Goal: Task Accomplishment & Management: Manage account settings

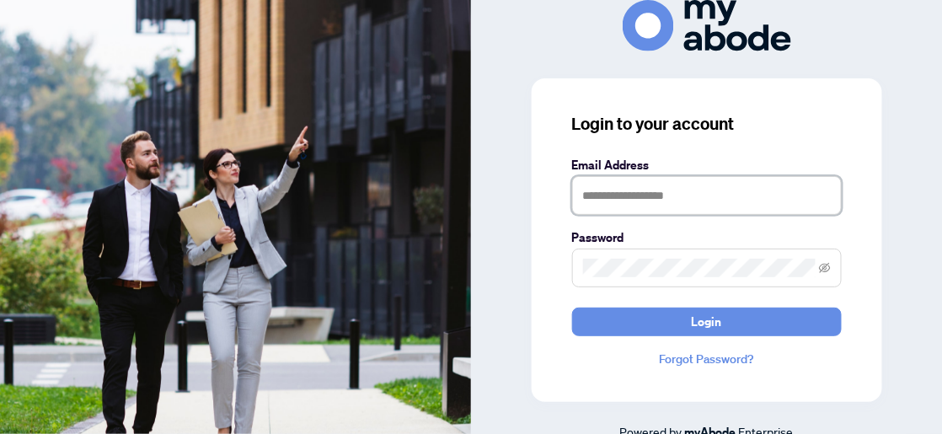
type input "**********"
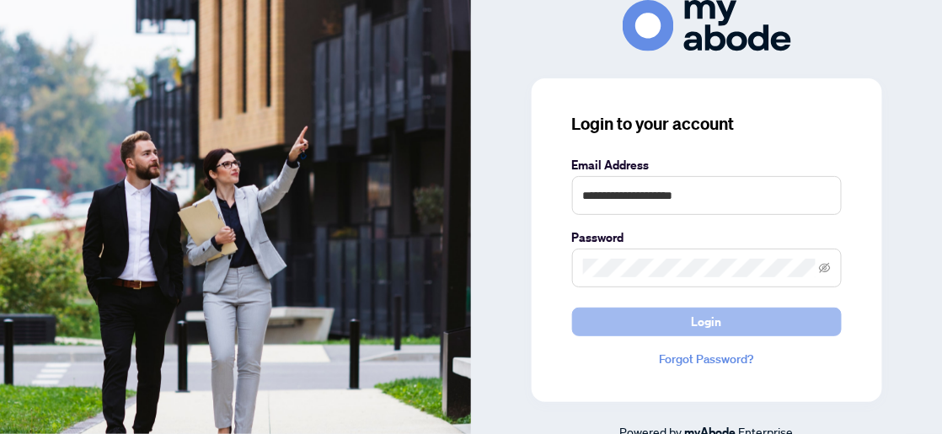
click at [708, 320] on span "Login" at bounding box center [707, 322] width 30 height 27
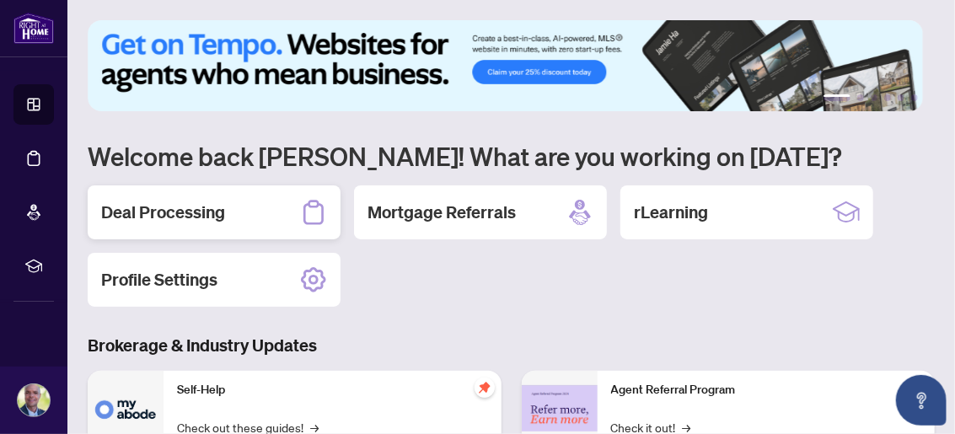
click at [216, 207] on h2 "Deal Processing" at bounding box center [163, 213] width 124 height 24
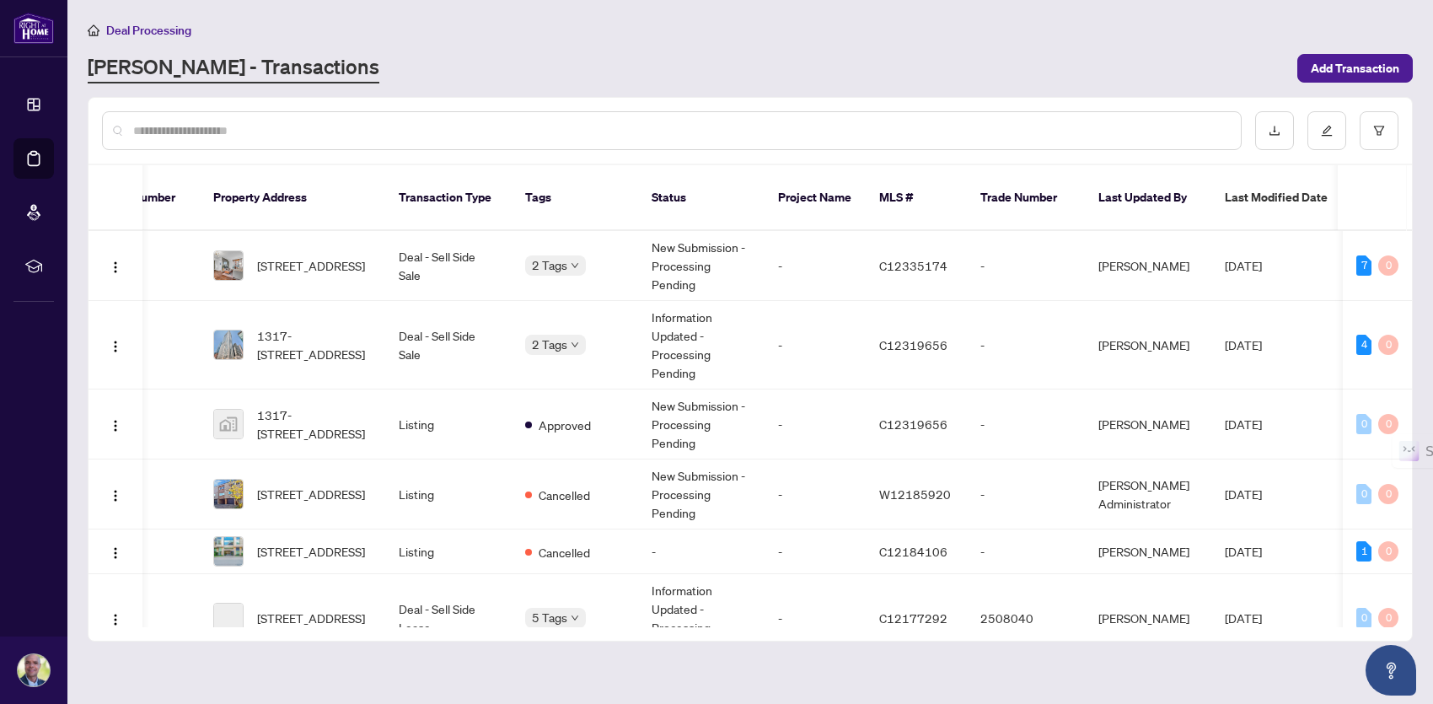
scroll to position [0, 53]
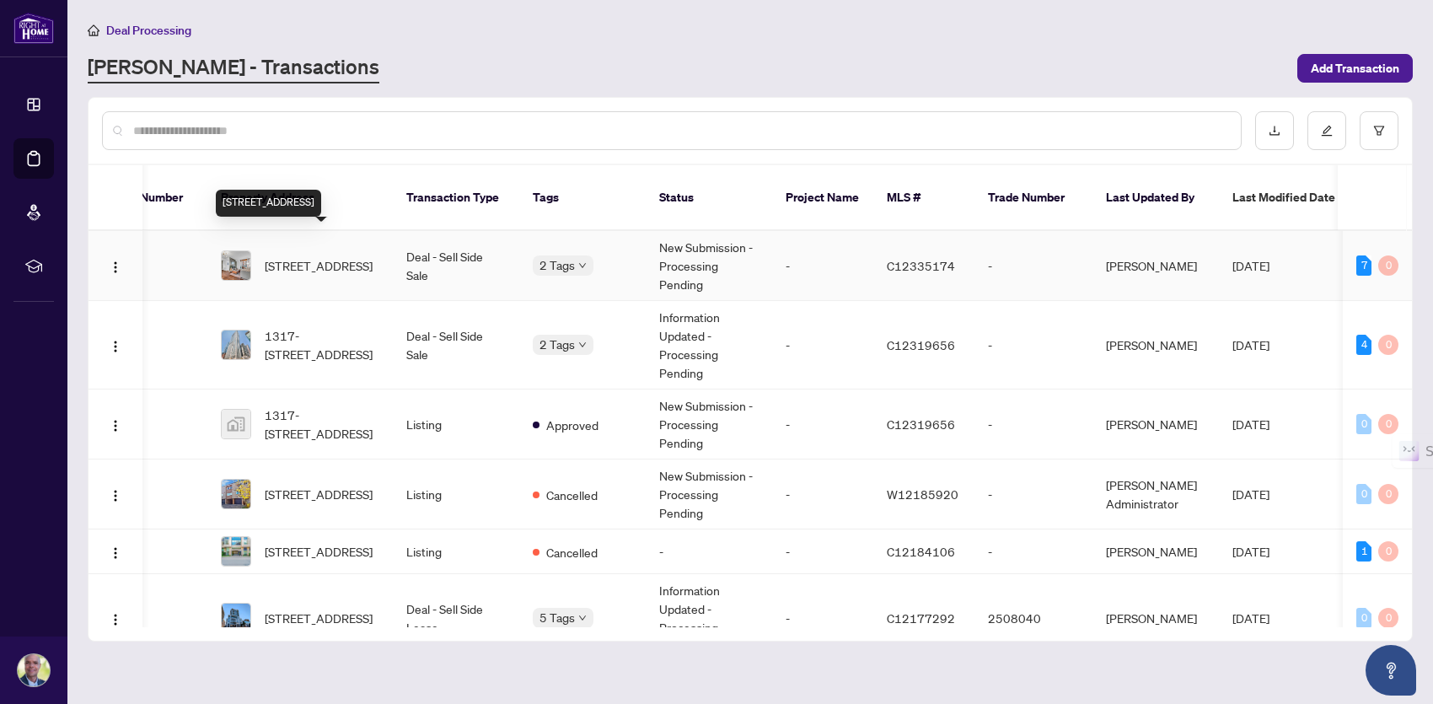
click at [325, 256] on span "[STREET_ADDRESS]" at bounding box center [319, 265] width 108 height 19
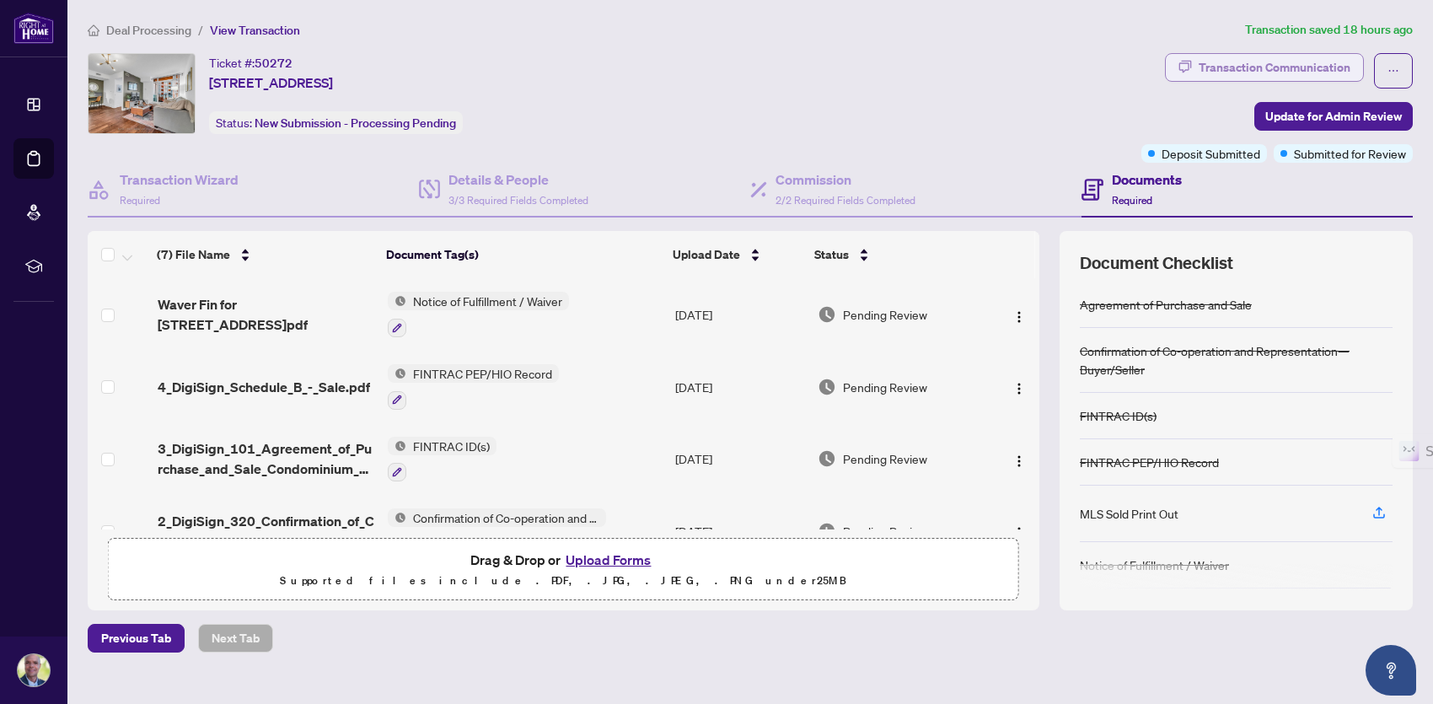
click at [954, 65] on div "Transaction Communication" at bounding box center [1275, 67] width 152 height 27
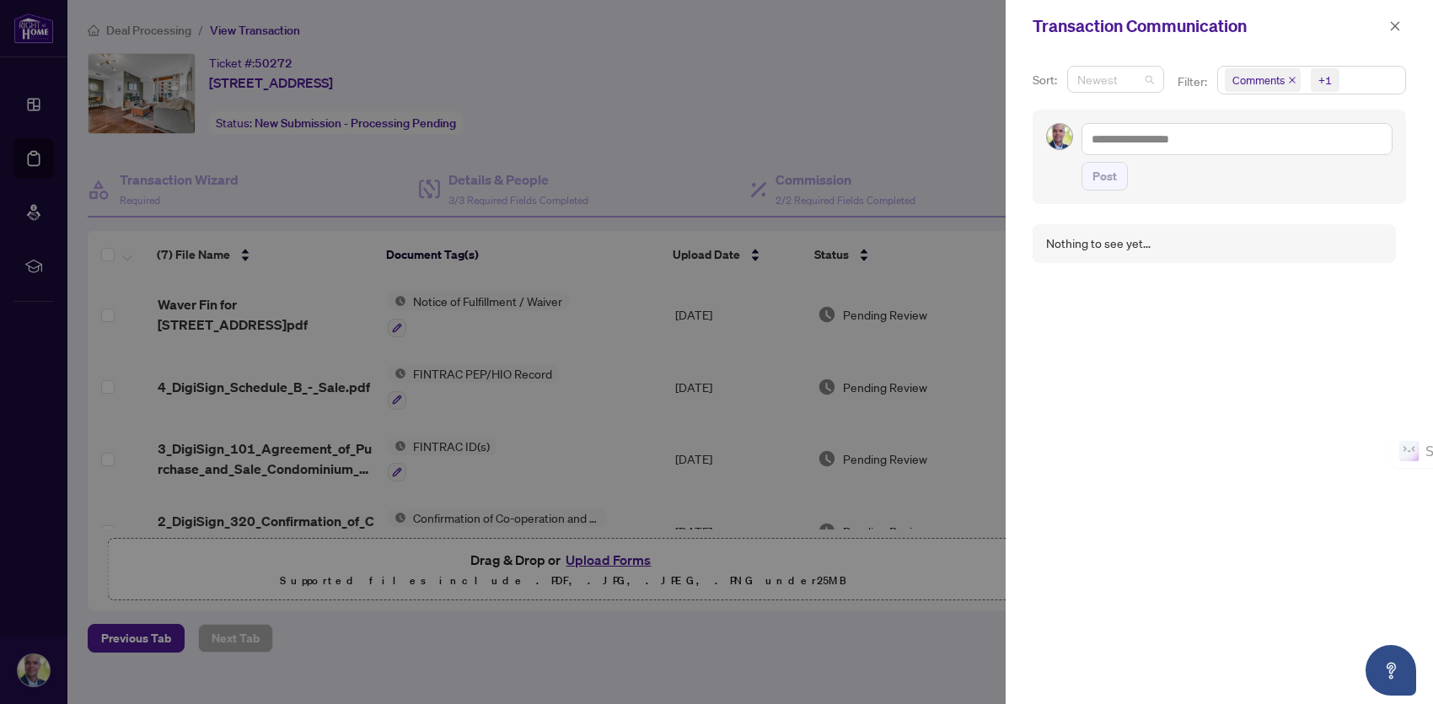
click at [954, 79] on span "Newest" at bounding box center [1115, 79] width 77 height 25
click at [954, 85] on span "Comments" at bounding box center [1258, 80] width 52 height 17
click at [954, 172] on span "Requirements" at bounding box center [1288, 173] width 75 height 15
click at [954, 151] on span "Comments" at bounding box center [1280, 149] width 58 height 15
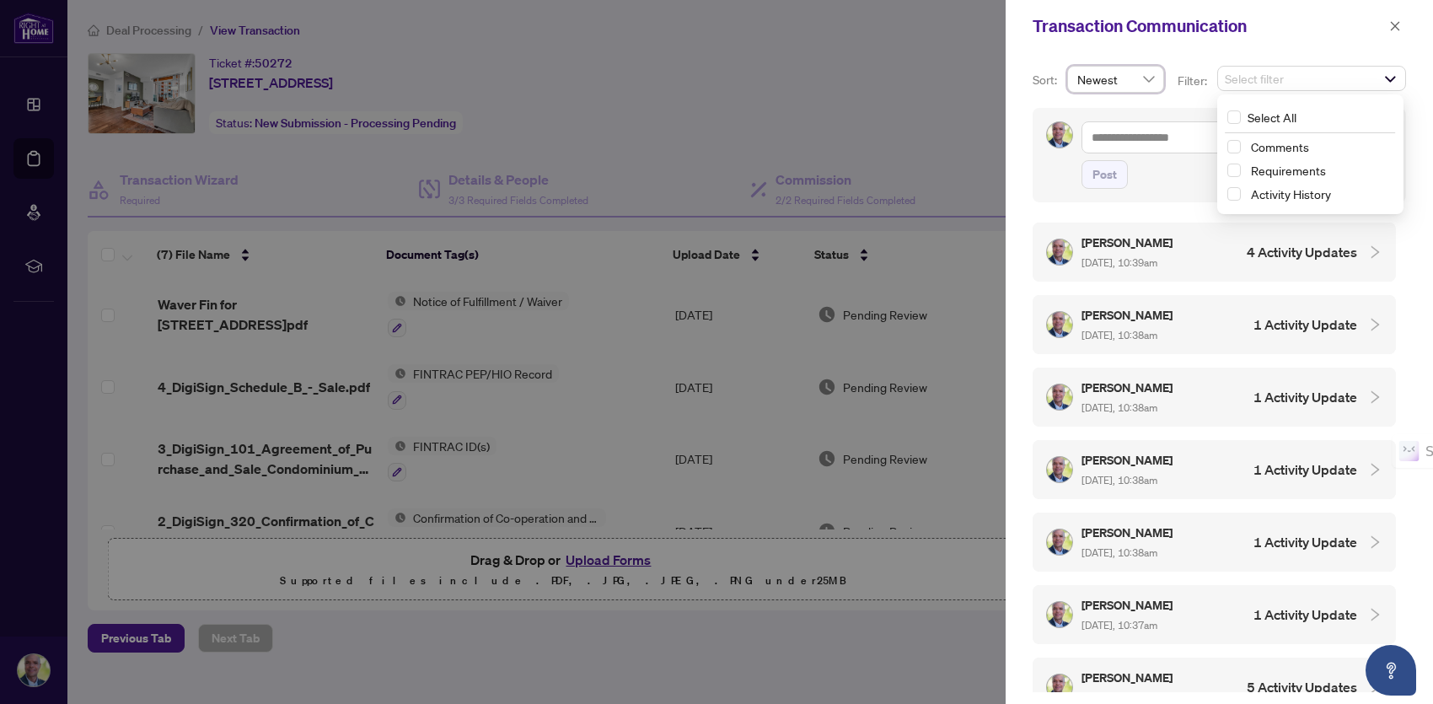
click at [836, 27] on div at bounding box center [716, 352] width 1433 height 704
click at [954, 26] on icon "close" at bounding box center [1395, 26] width 12 height 12
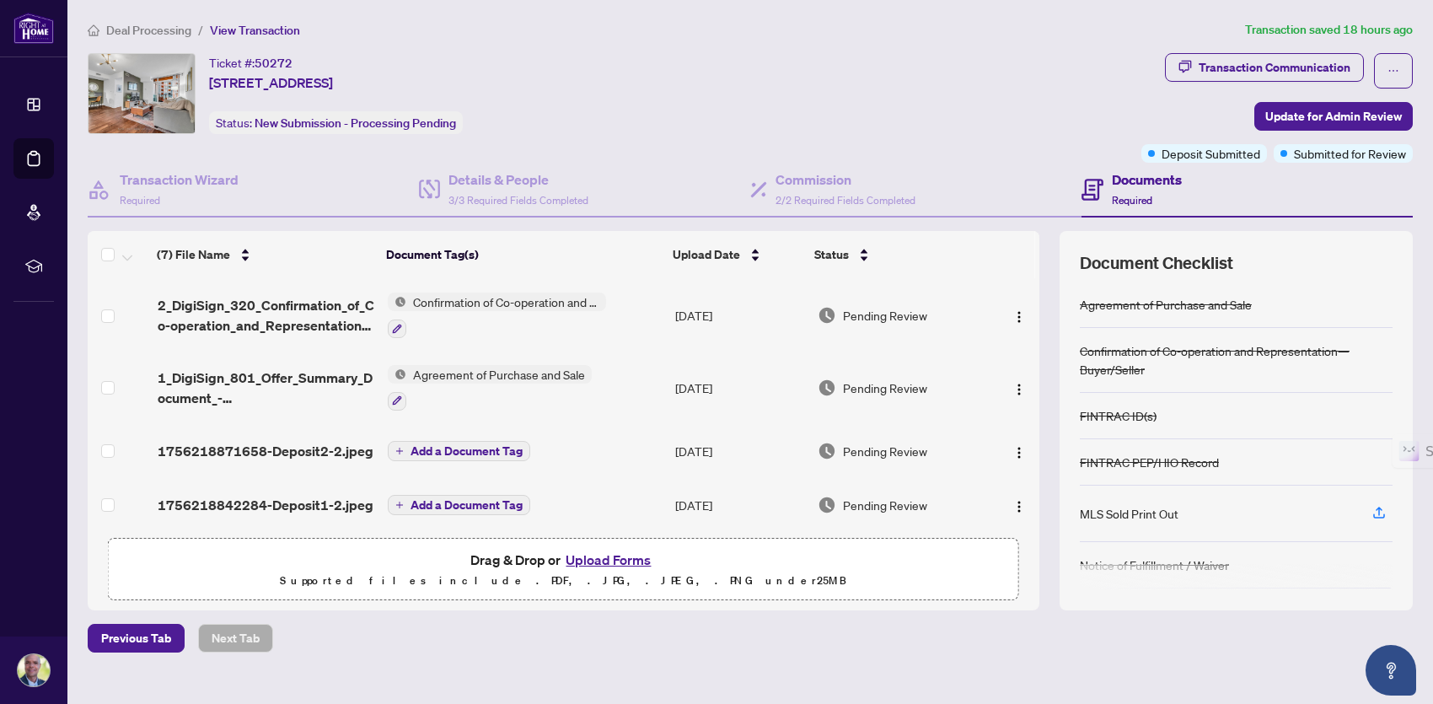
click at [253, 31] on span "View Transaction" at bounding box center [255, 30] width 90 height 15
click at [954, 70] on icon "ellipsis" at bounding box center [1394, 71] width 12 height 12
click at [954, 67] on div "Transaction Communication" at bounding box center [1275, 67] width 152 height 27
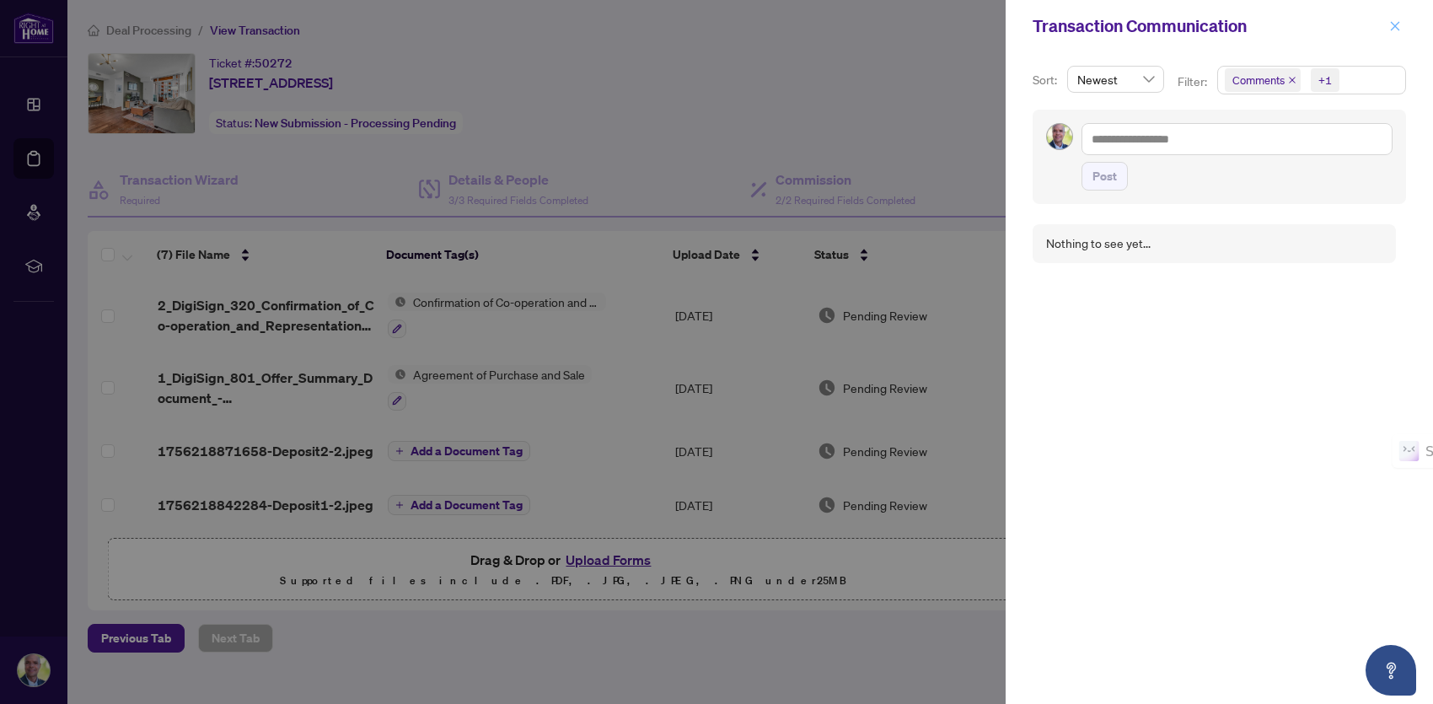
click at [954, 24] on button "button" at bounding box center [1395, 26] width 22 height 20
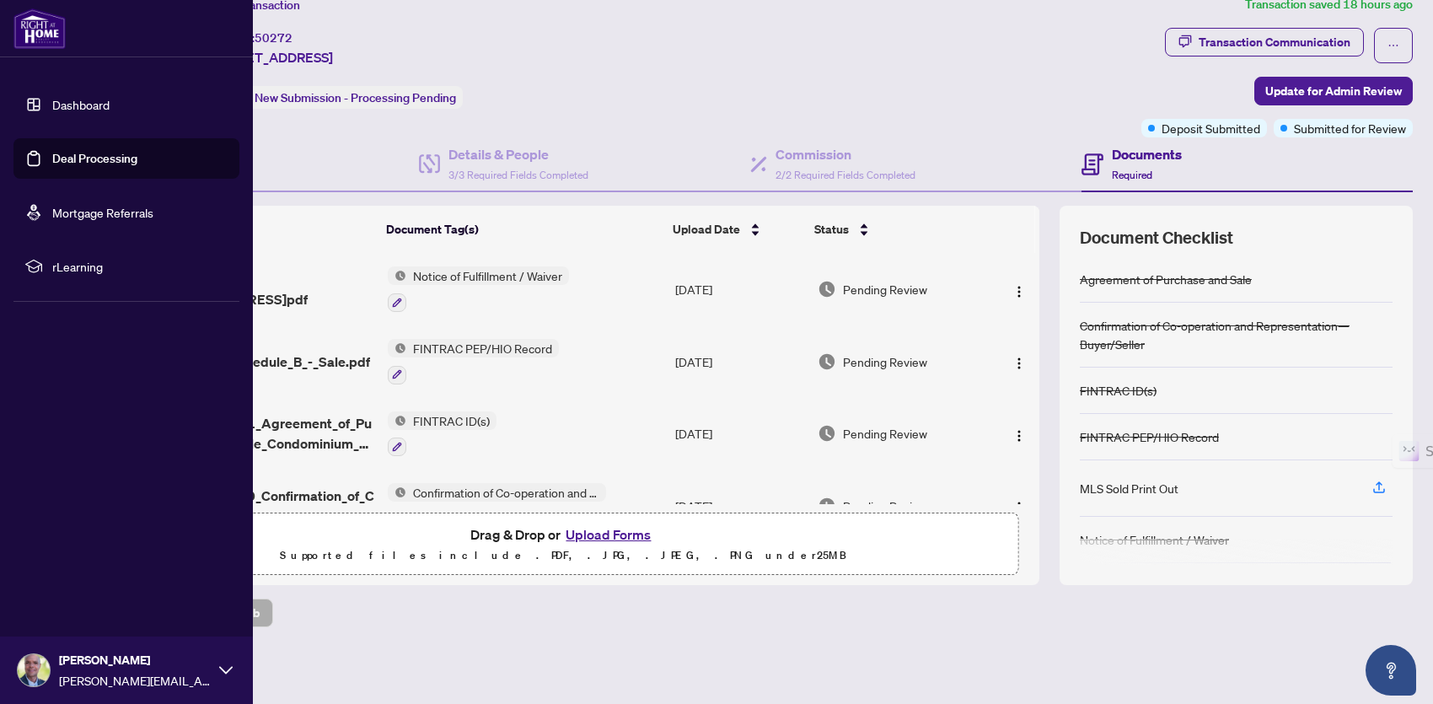
click at [83, 106] on link "Dashboard" at bounding box center [80, 104] width 57 height 15
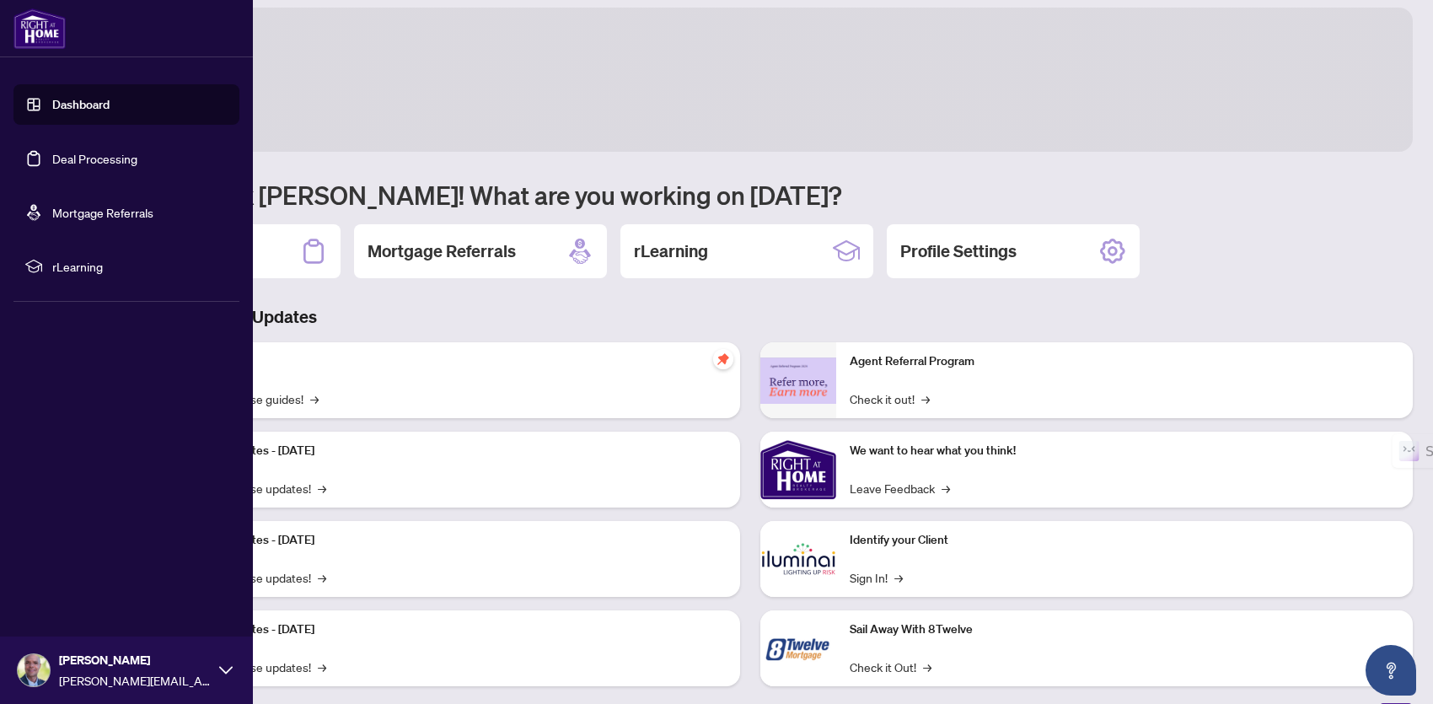
scroll to position [25, 0]
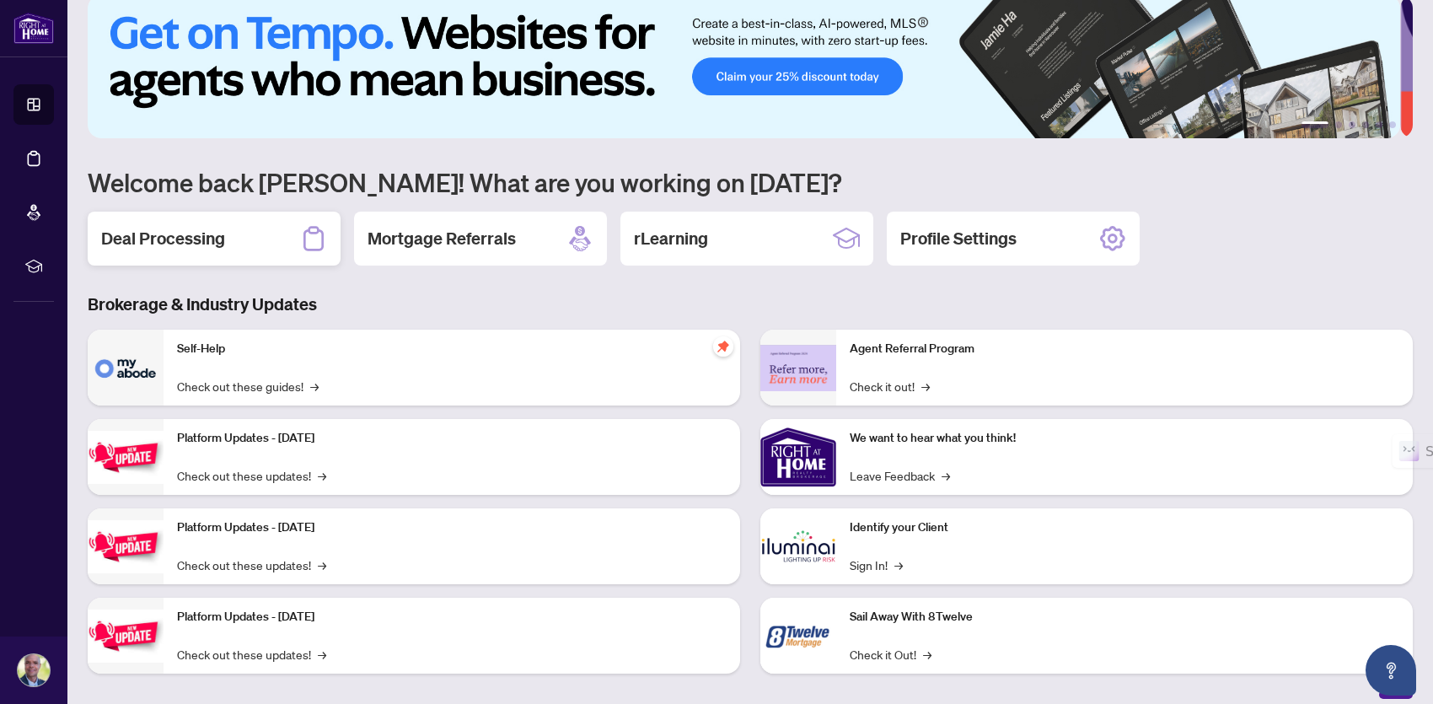
click at [145, 235] on h2 "Deal Processing" at bounding box center [163, 239] width 124 height 24
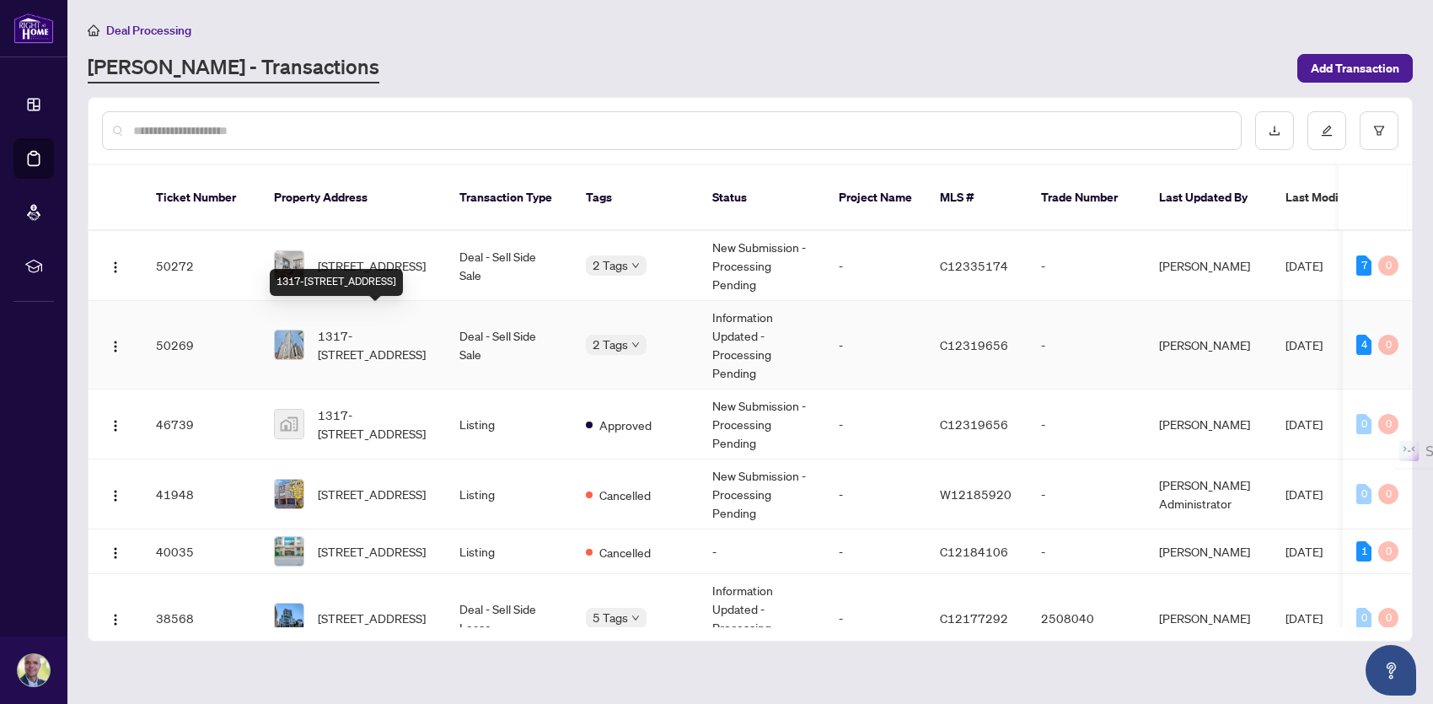
click at [371, 326] on span "1317-[STREET_ADDRESS]" at bounding box center [375, 344] width 115 height 37
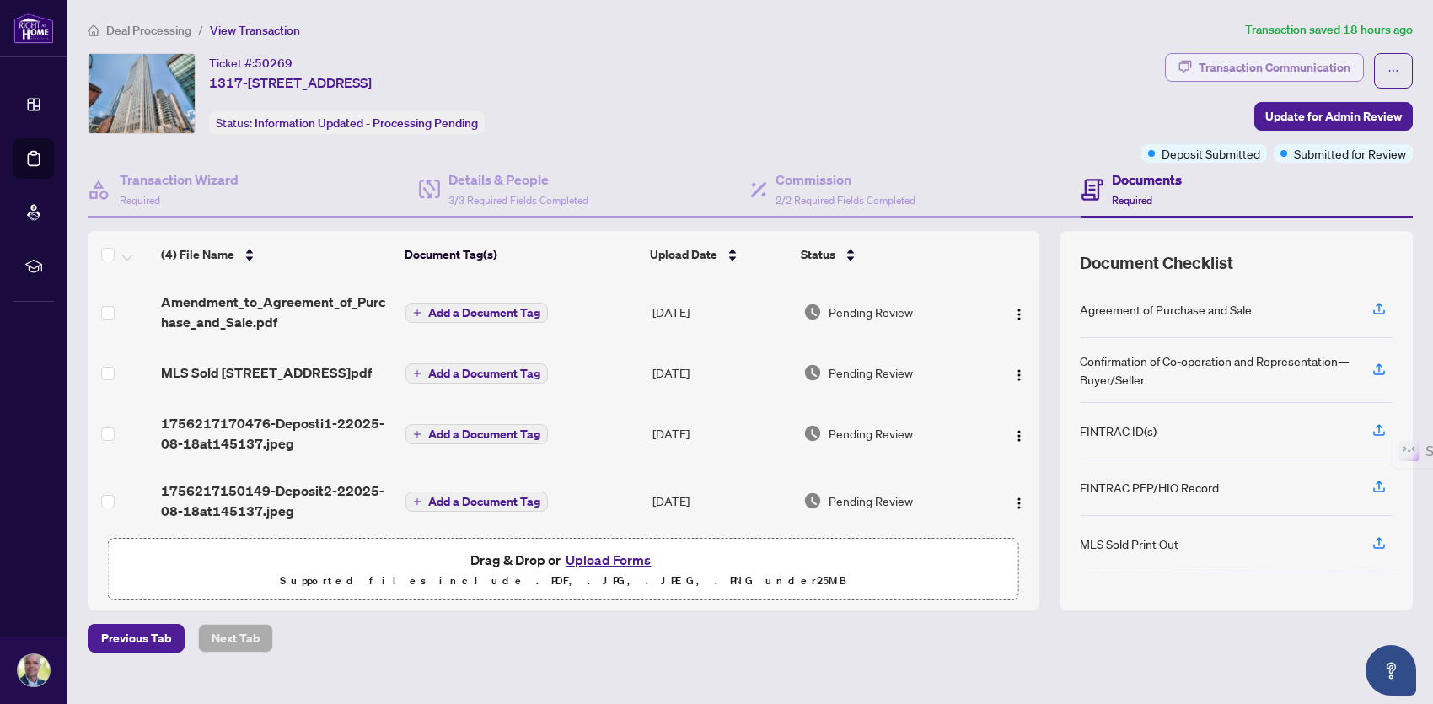
click at [954, 68] on div "Transaction Communication" at bounding box center [1275, 67] width 152 height 27
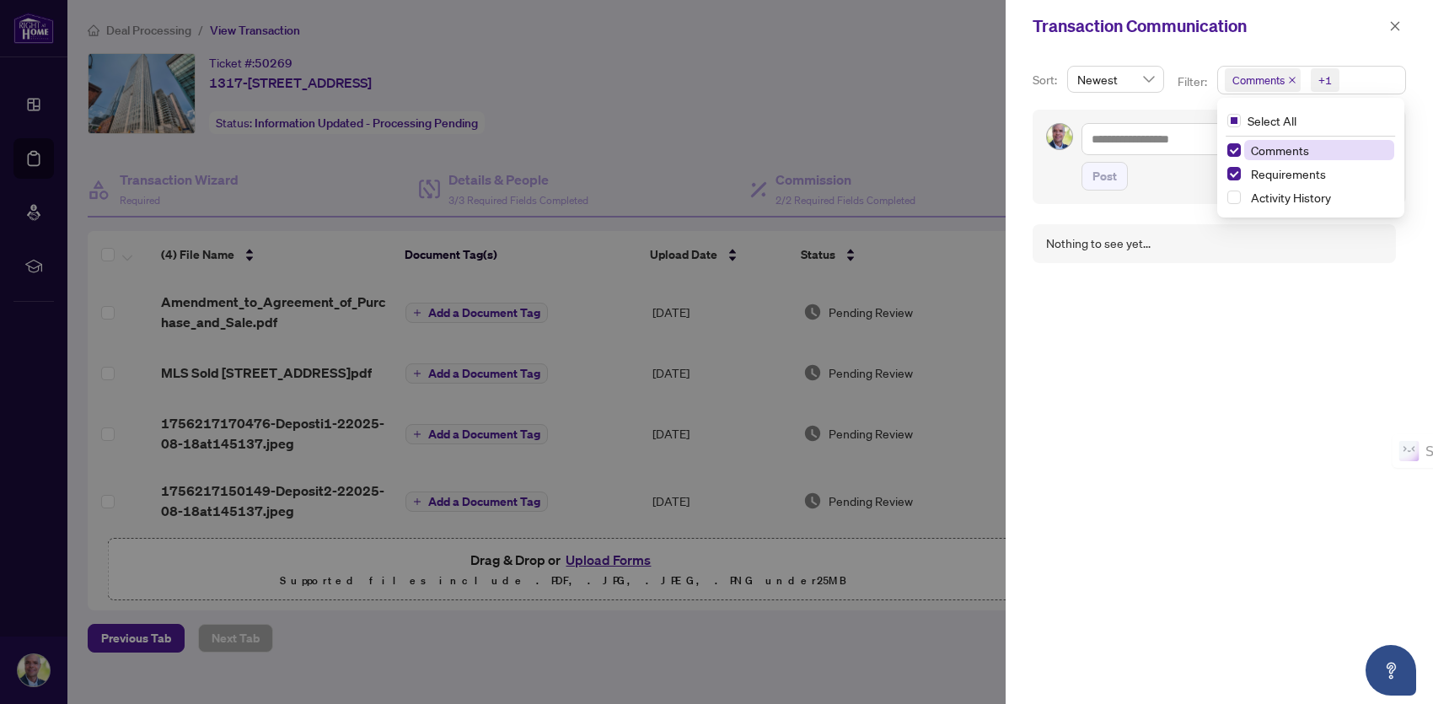
click at [954, 79] on span "Comments +1" at bounding box center [1311, 80] width 187 height 27
click at [954, 171] on span "Requirements" at bounding box center [1288, 173] width 75 height 15
click at [954, 19] on button "button" at bounding box center [1395, 26] width 22 height 20
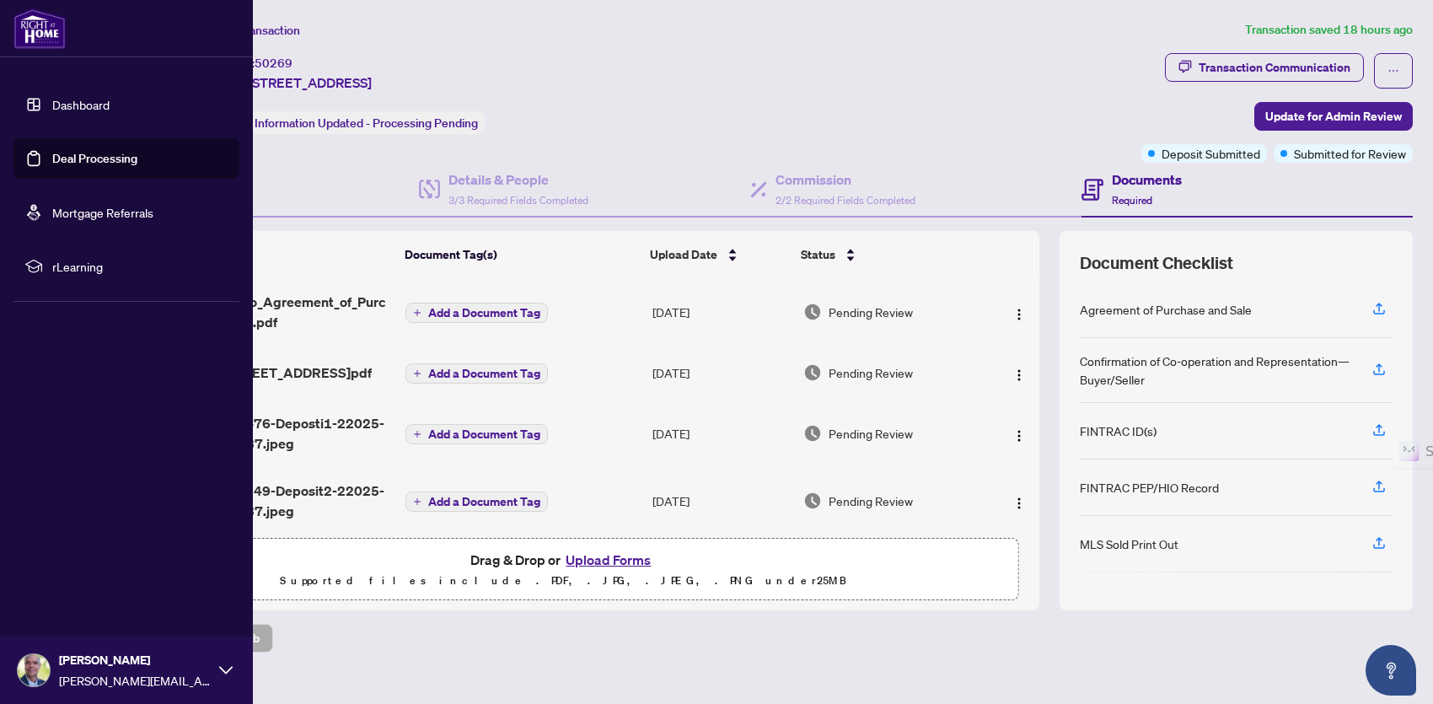
click at [62, 105] on link "Dashboard" at bounding box center [80, 104] width 57 height 15
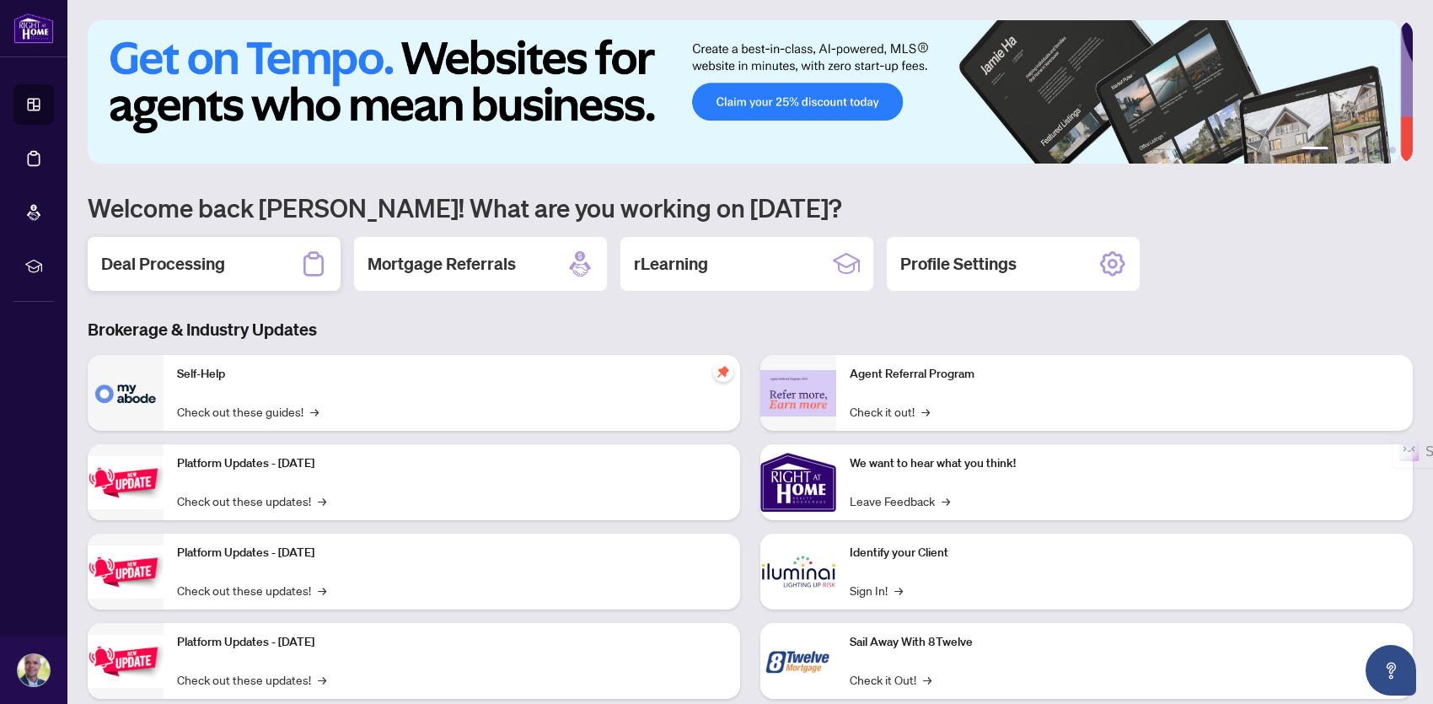
click at [187, 273] on h2 "Deal Processing" at bounding box center [163, 264] width 124 height 24
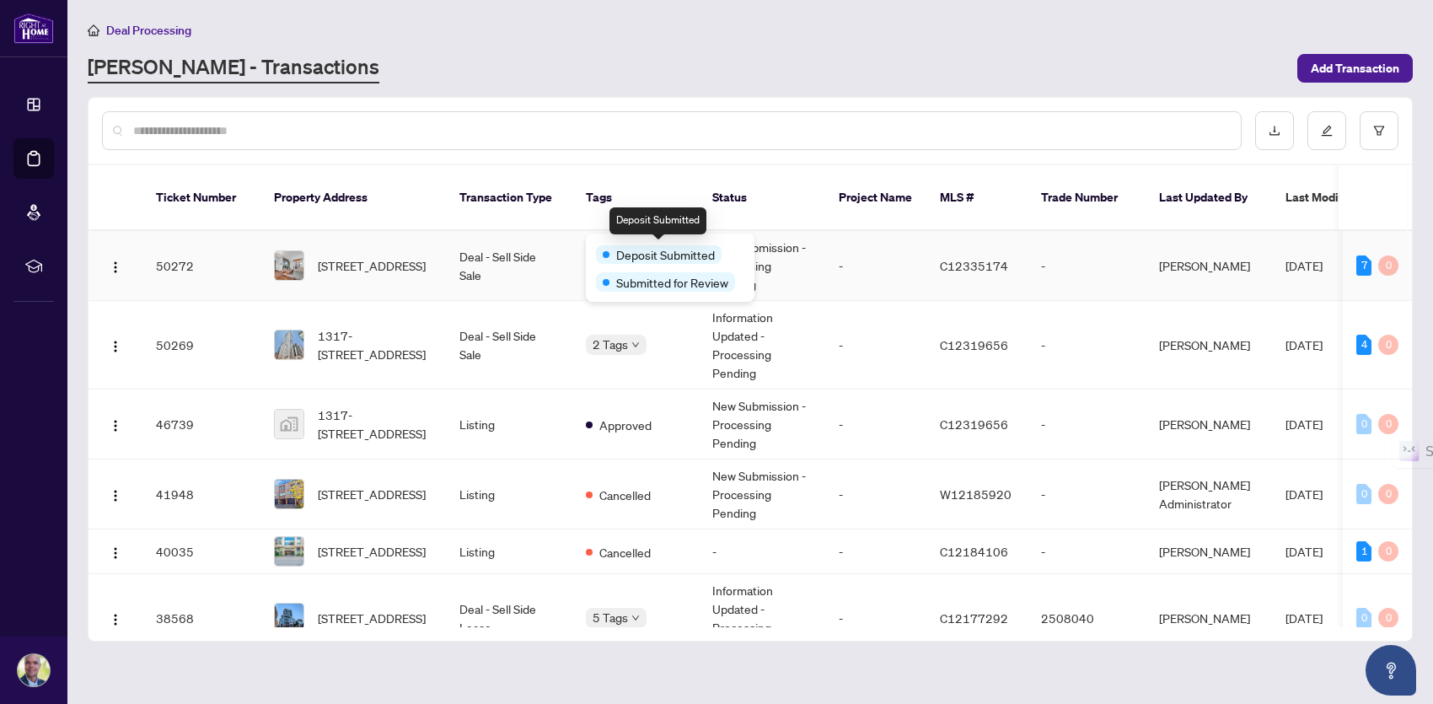
click at [635, 250] on span "Deposit Submitted" at bounding box center [665, 254] width 99 height 19
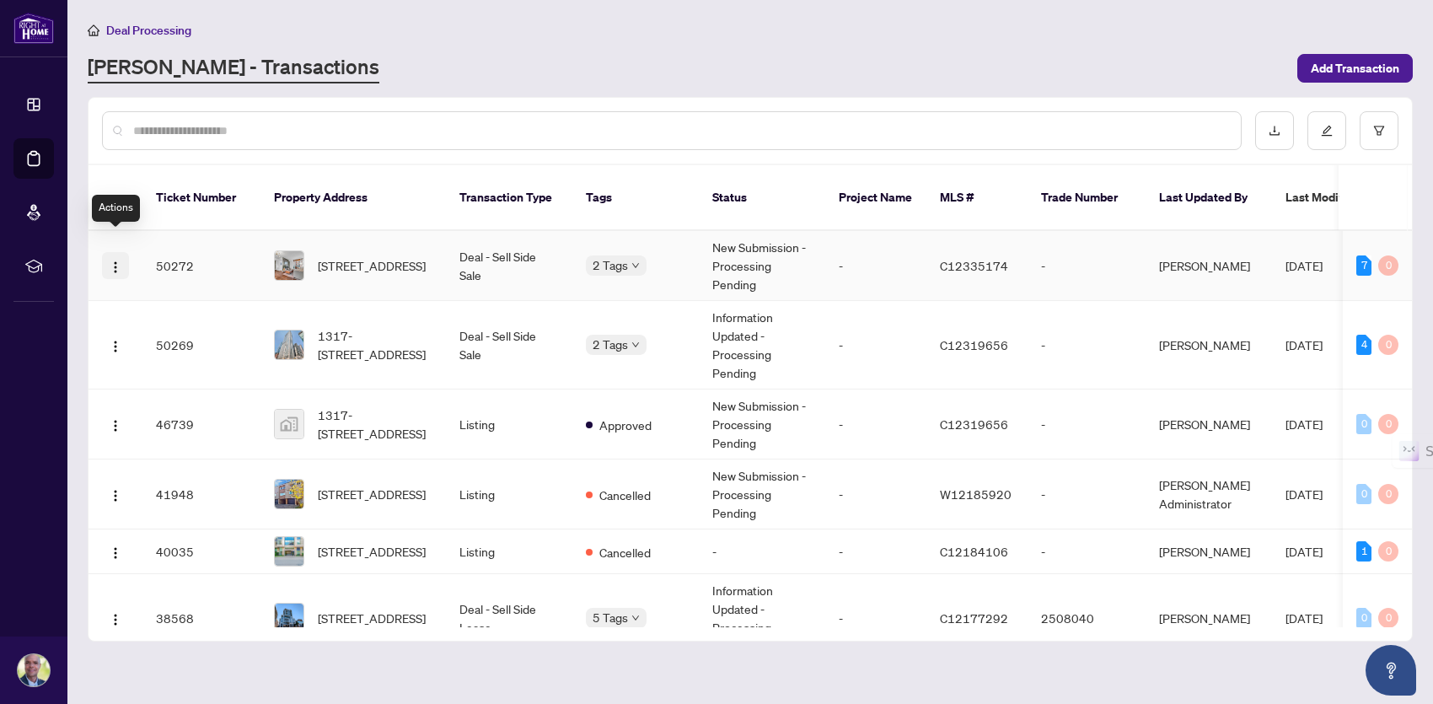
click at [112, 260] on img "button" at bounding box center [115, 266] width 13 height 13
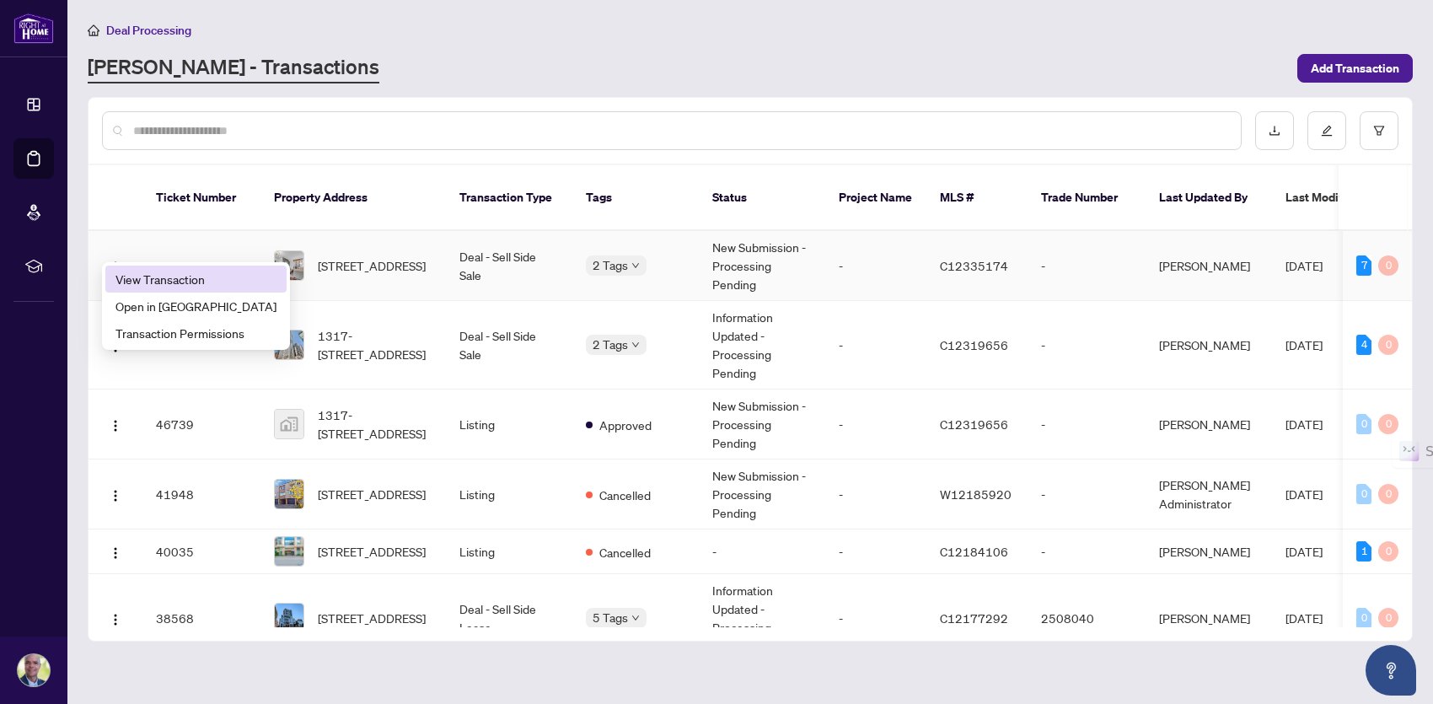
click at [169, 280] on span "View Transaction" at bounding box center [195, 279] width 161 height 19
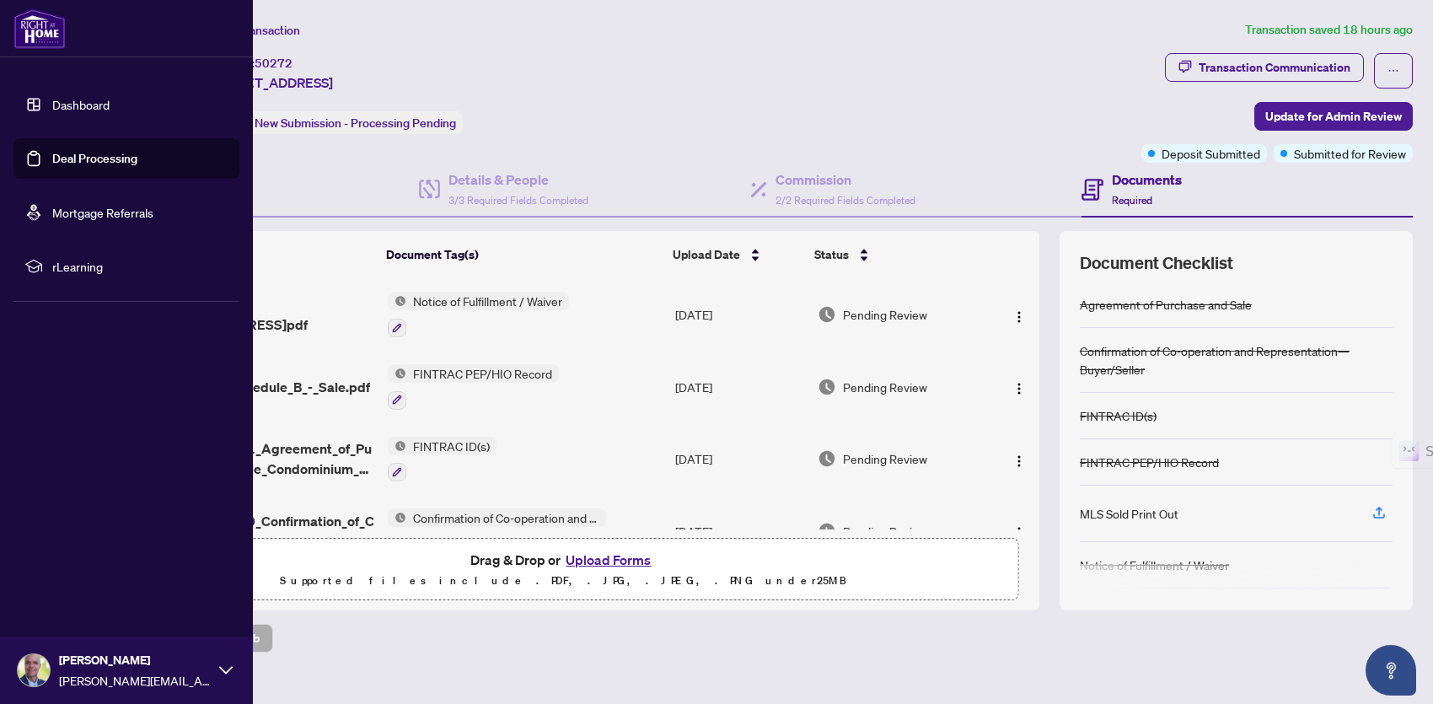
click at [222, 433] on icon at bounding box center [225, 669] width 13 height 13
click at [58, 433] on span "Logout" at bounding box center [68, 569] width 38 height 27
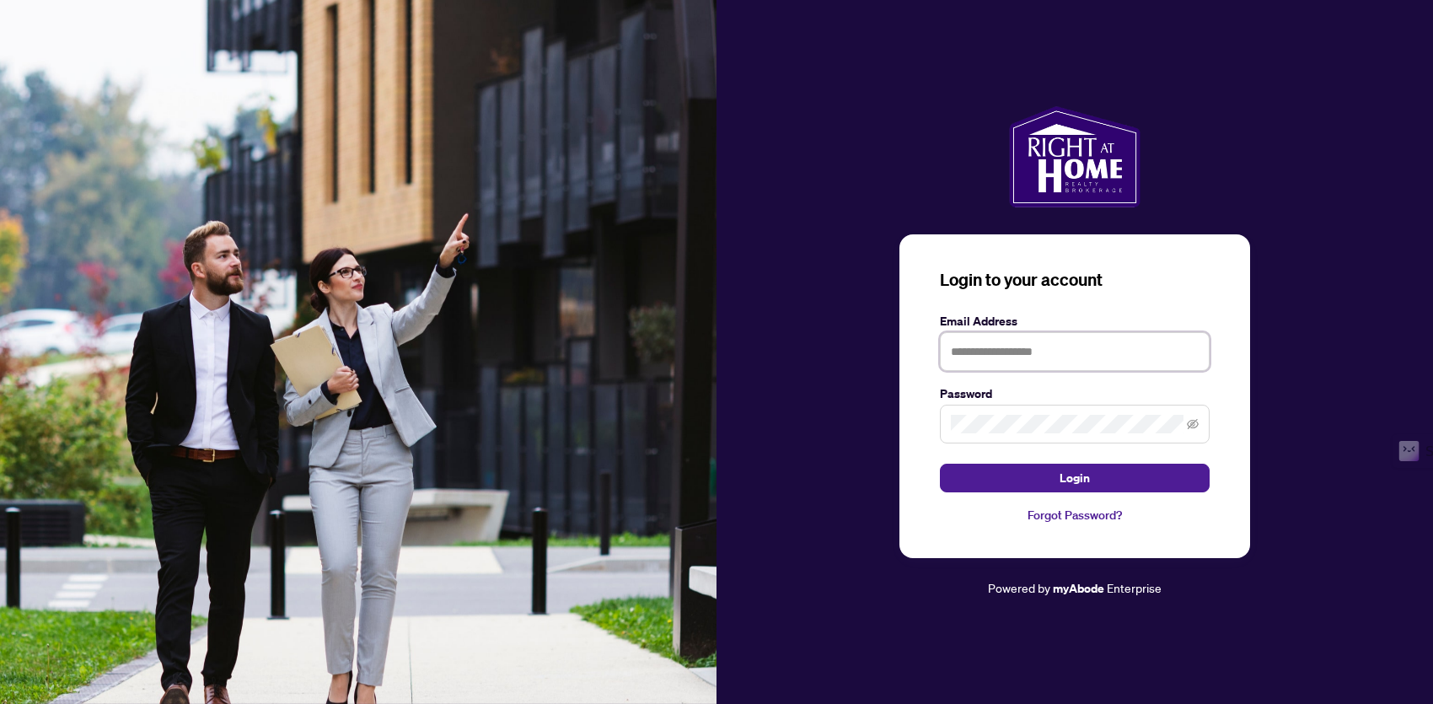
type input "**********"
